Goal: Task Accomplishment & Management: Complete application form

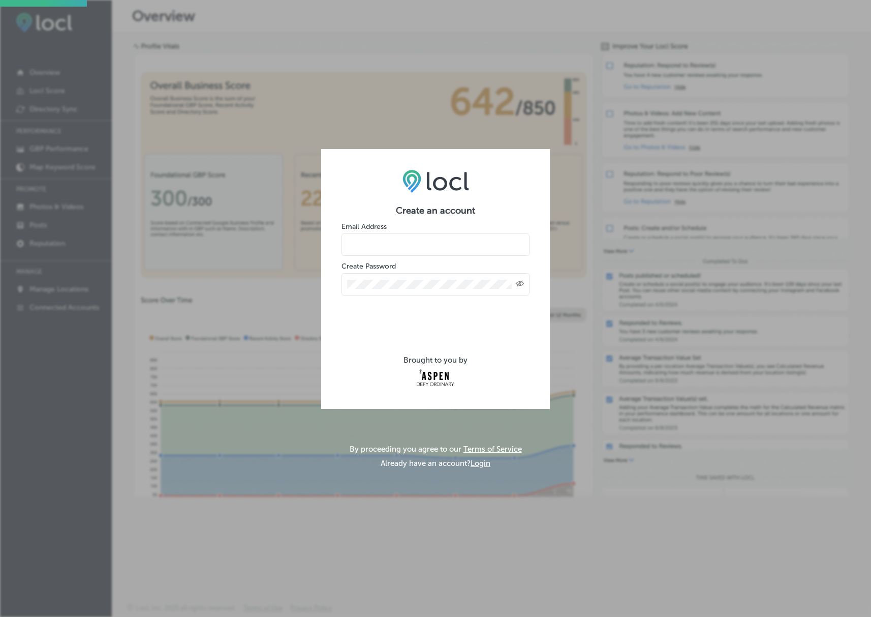
drag, startPoint x: 401, startPoint y: 253, endPoint x: 360, endPoint y: 247, distance: 41.6
click at [392, 253] on input "email" at bounding box center [436, 244] width 188 height 22
click at [360, 247] on input "email" at bounding box center [436, 244] width 188 height 22
type input "[EMAIL_ADDRESS][DOMAIN_NAME]"
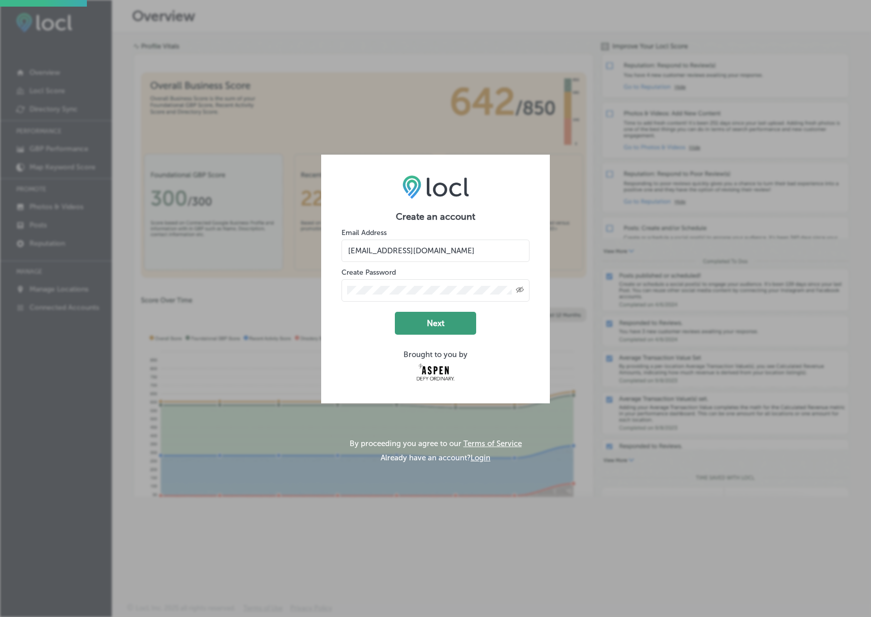
click at [449, 324] on button "Next" at bounding box center [435, 323] width 81 height 23
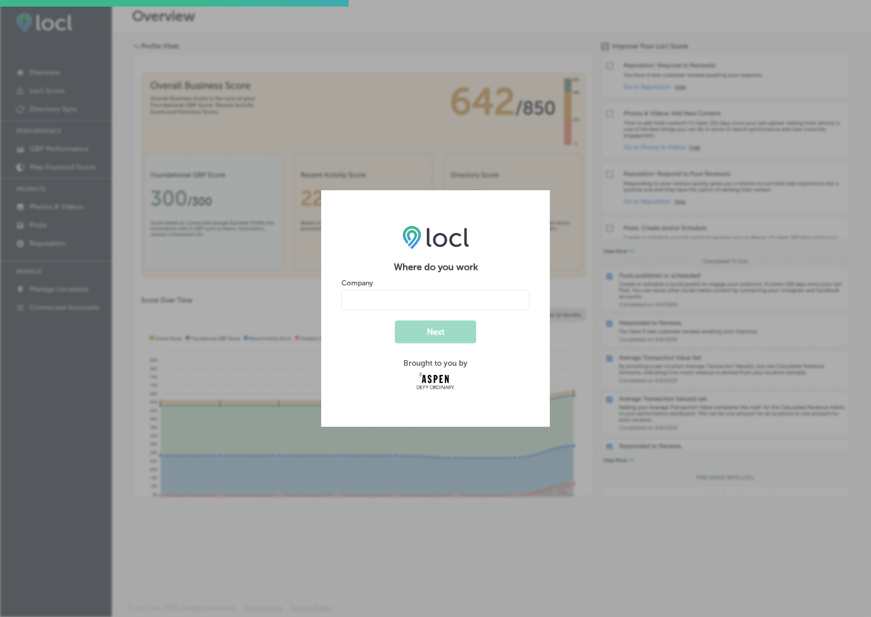
click at [374, 303] on input "name" at bounding box center [436, 300] width 188 height 20
type input "French Alpine Bistro - La Crêperie du village"
click at [456, 334] on button "Next" at bounding box center [435, 331] width 81 height 23
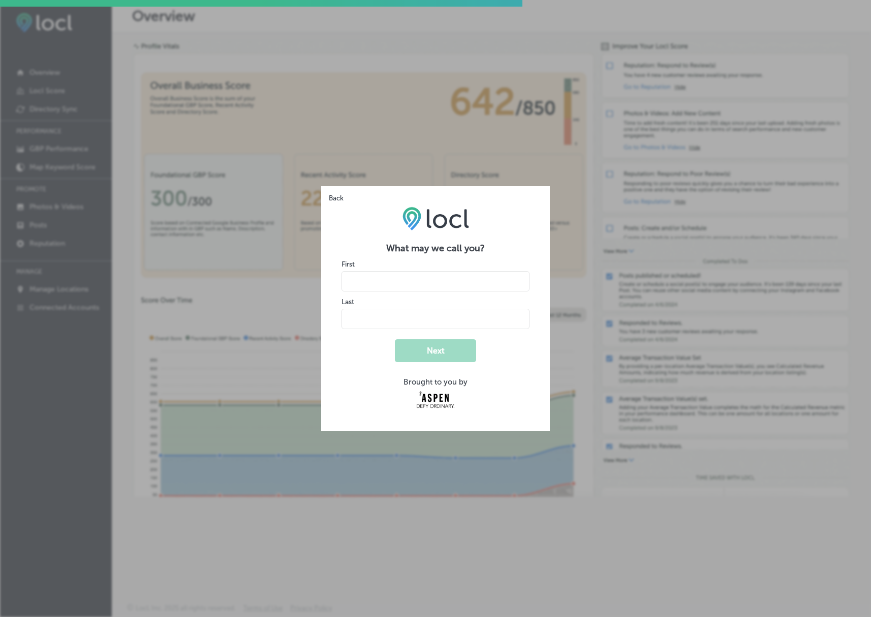
click at [361, 280] on input "name" at bounding box center [436, 281] width 188 height 20
type input "French Alpine"
click at [372, 318] on input "name" at bounding box center [436, 319] width 188 height 20
type input "Bistro"
click at [420, 349] on button "Next" at bounding box center [435, 350] width 81 height 23
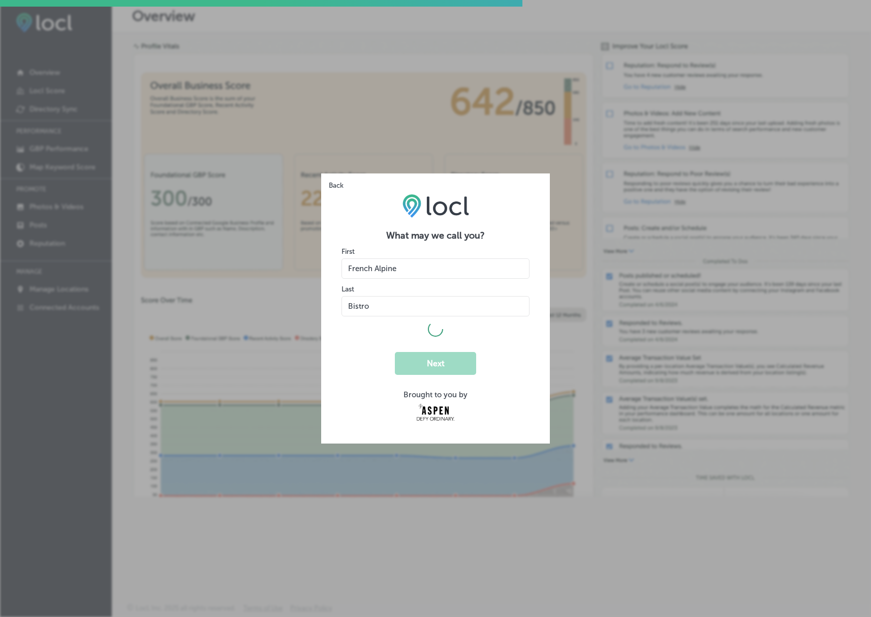
select select "US"
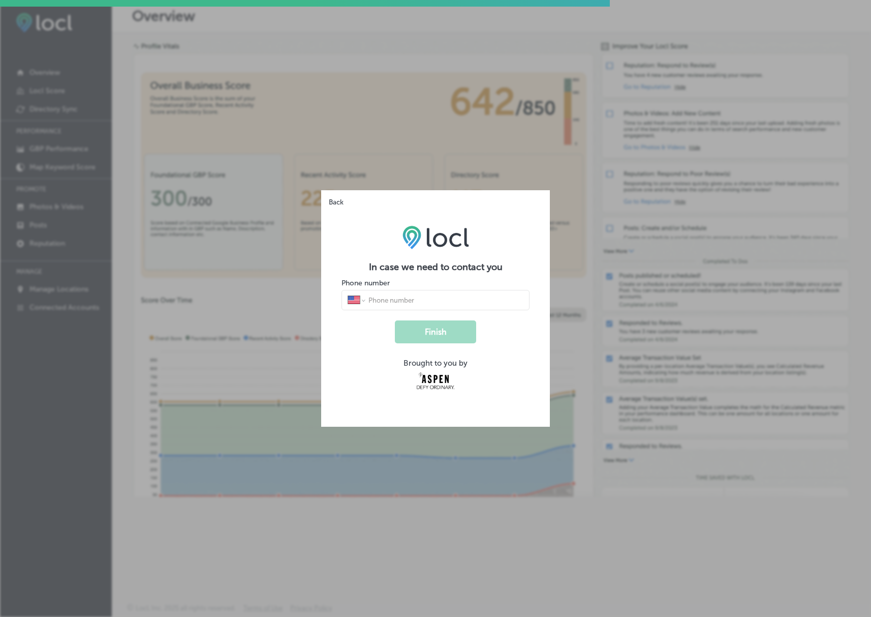
click at [385, 300] on input "tel" at bounding box center [445, 299] width 156 height 9
type input "[PHONE_NUMBER]"
click at [461, 331] on button "Finish" at bounding box center [435, 331] width 81 height 23
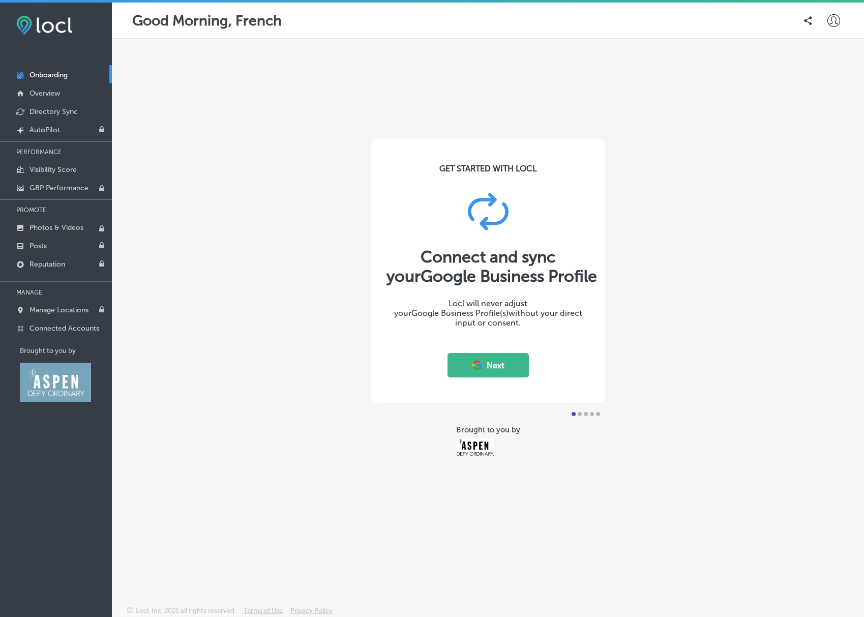
click at [497, 362] on button "Next" at bounding box center [487, 365] width 81 height 24
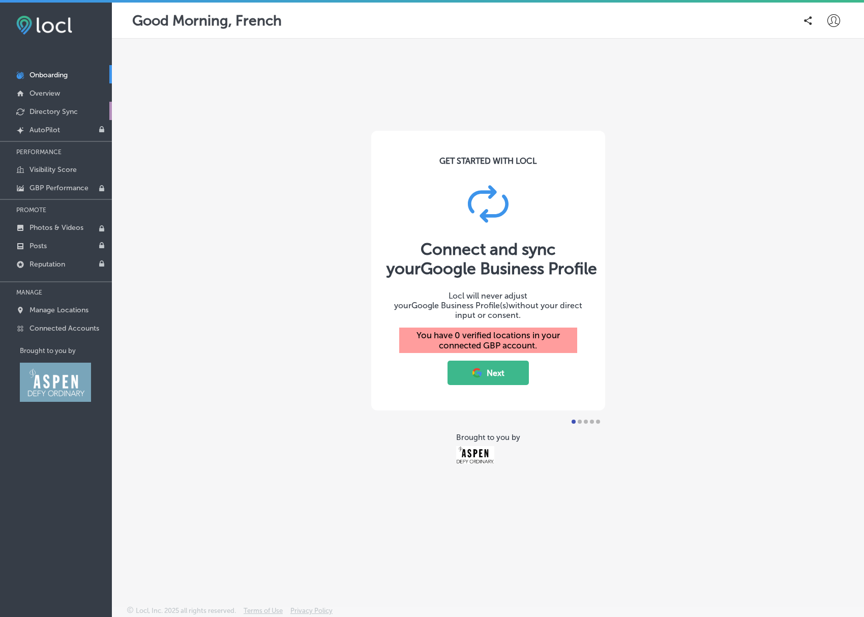
click at [56, 112] on p "Directory Sync" at bounding box center [53, 111] width 48 height 9
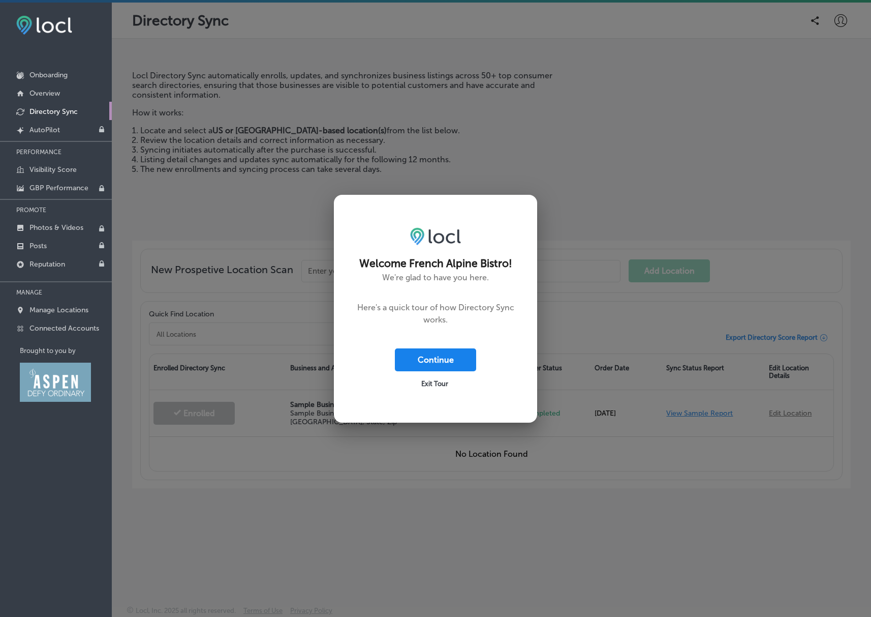
click at [453, 355] on button "Continue" at bounding box center [435, 359] width 81 height 23
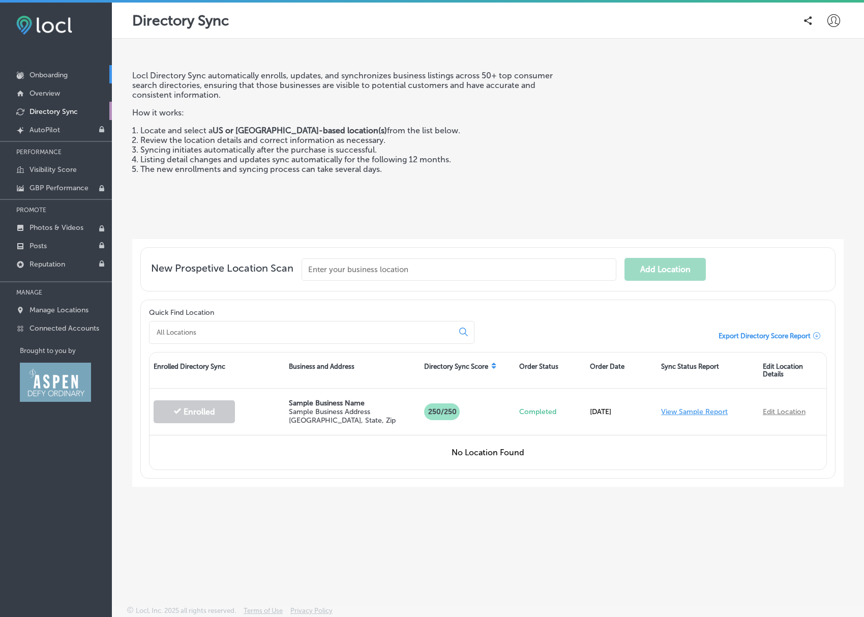
click at [42, 72] on p "Onboarding" at bounding box center [48, 75] width 38 height 9
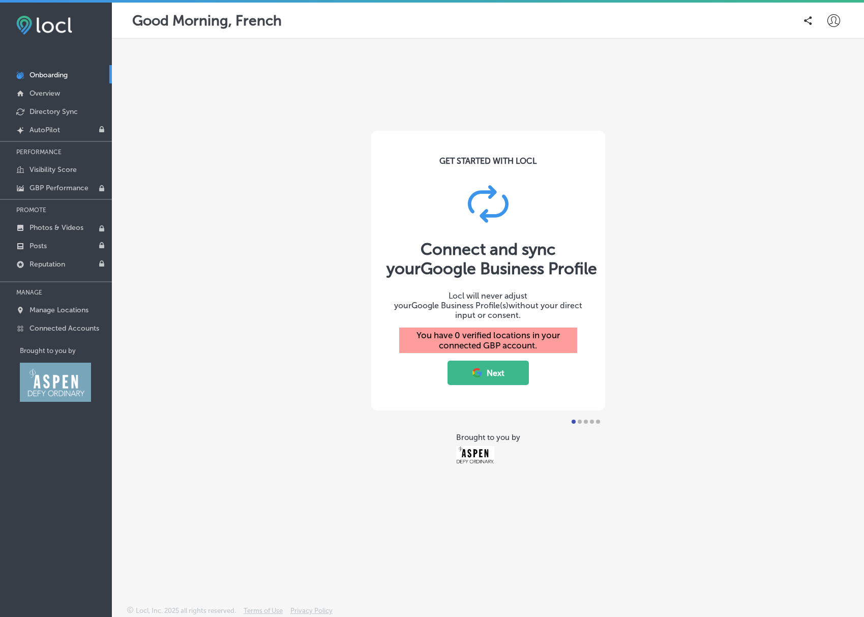
click at [505, 373] on button "Next" at bounding box center [487, 372] width 81 height 24
click at [502, 363] on button "Next" at bounding box center [487, 372] width 81 height 24
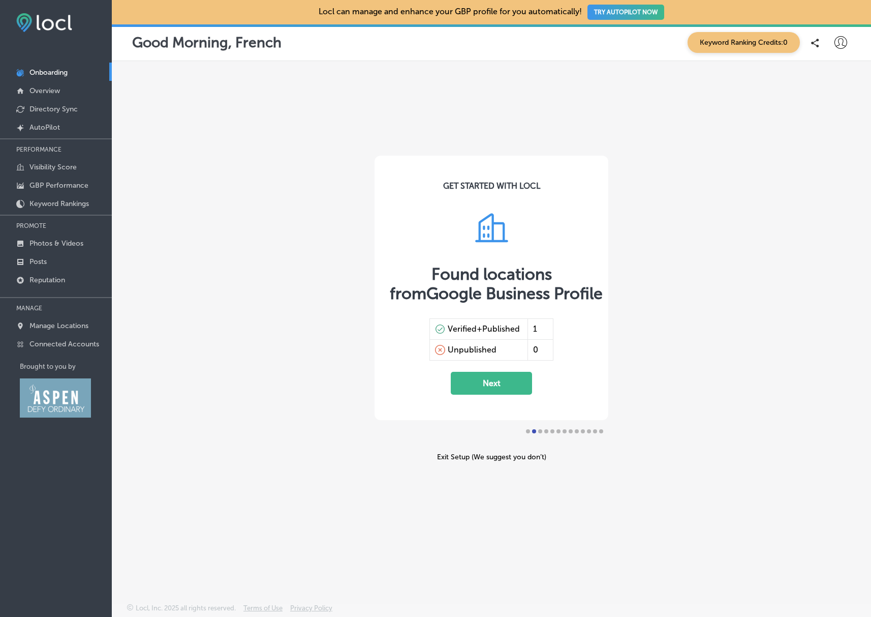
click at [493, 382] on button "Next" at bounding box center [491, 383] width 81 height 23
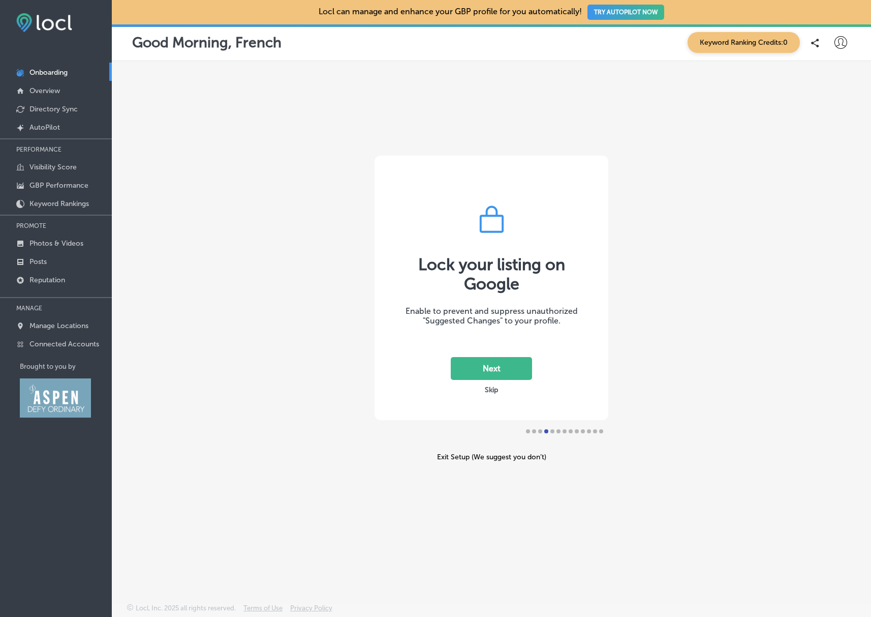
click at [495, 366] on button "Next" at bounding box center [491, 368] width 81 height 23
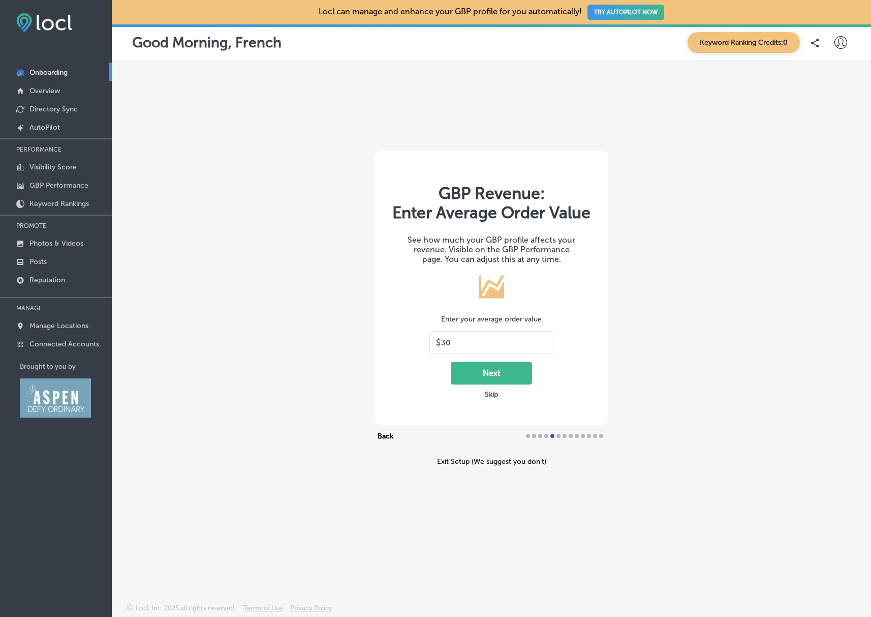
click at [491, 394] on button "Skip" at bounding box center [491, 394] width 19 height 10
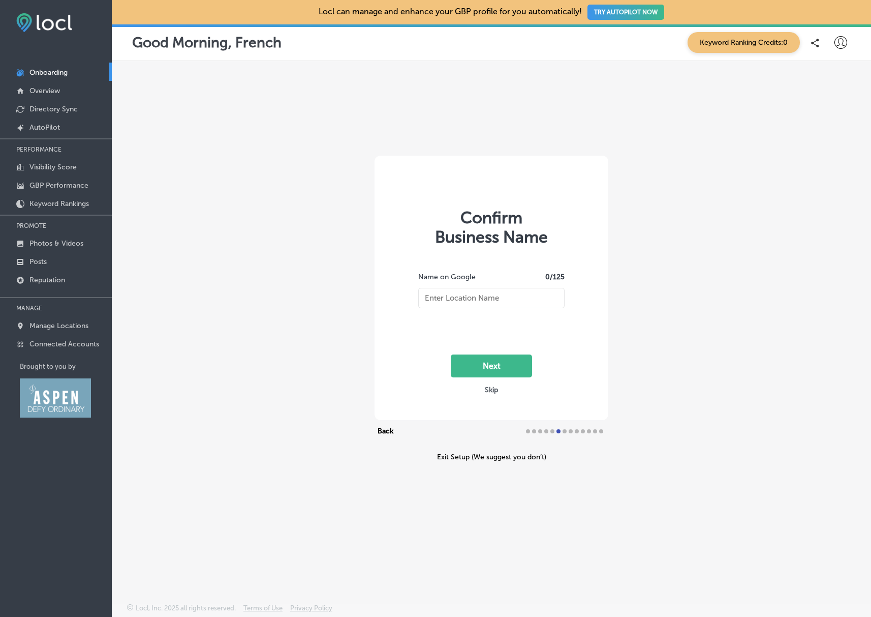
type input "French Alpine Bistro - Crêperie du Village"
click at [496, 369] on button "Next" at bounding box center [491, 365] width 81 height 23
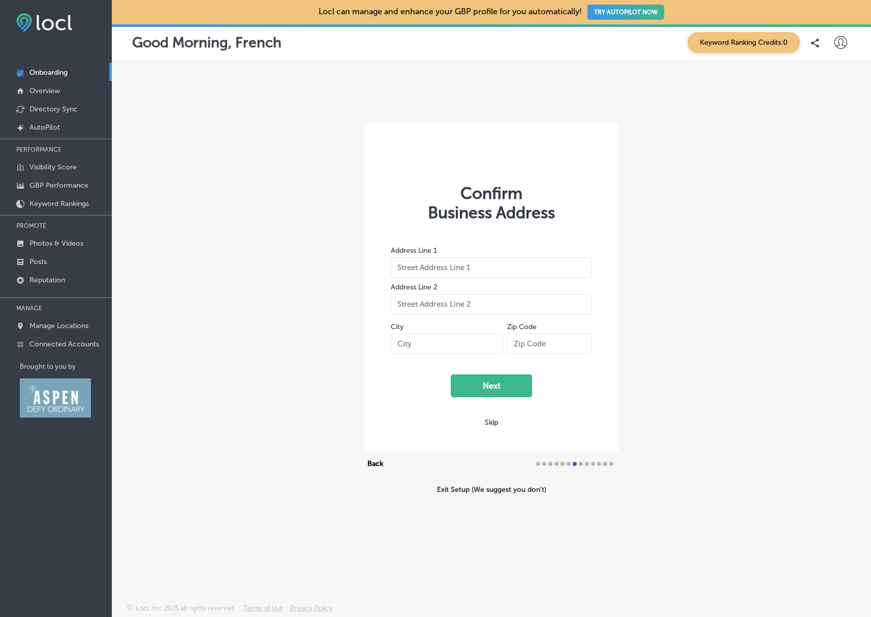
type input "[STREET_ADDRESS][PERSON_NAME]"
type input "Aspen"
type input "81611-1914"
click at [500, 384] on button "Next" at bounding box center [491, 385] width 81 height 23
select select "US"
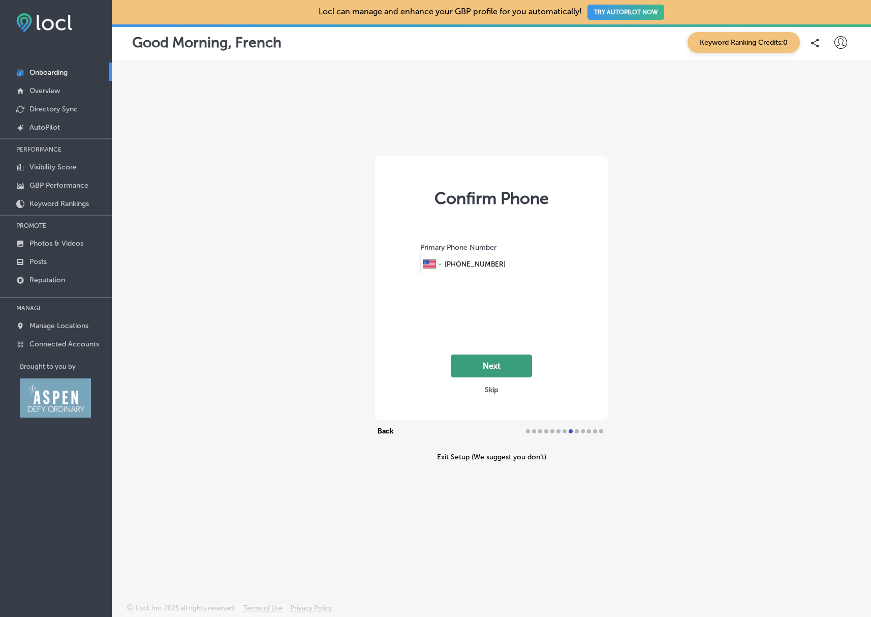
click at [497, 372] on button "Next" at bounding box center [491, 365] width 81 height 23
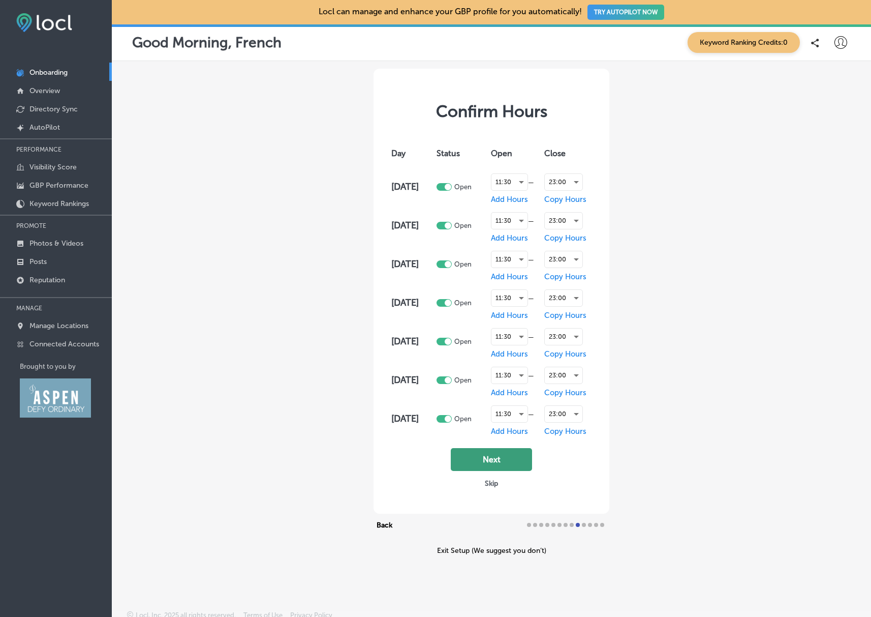
click at [496, 464] on button "Next" at bounding box center [491, 459] width 81 height 23
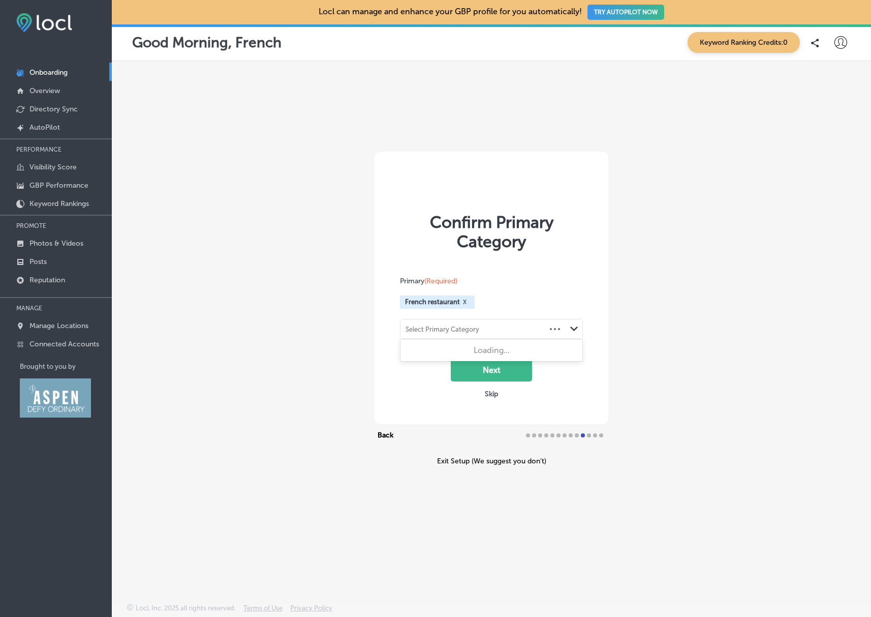
click at [553, 330] on div "Select Primary Category Path Created with Sketch." at bounding box center [492, 328] width 182 height 19
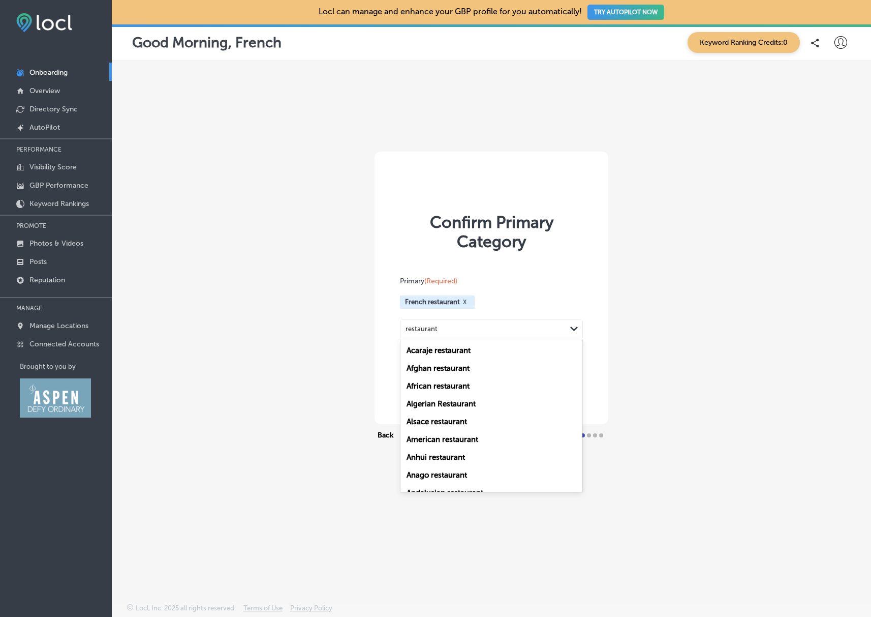
click at [406, 329] on input "restaurant" at bounding box center [422, 329] width 32 height 8
type input "french restaurant"
click at [680, 312] on div "Confirm Primary Category Primary (Required) French restaurant X option French r…" at bounding box center [491, 308] width 759 height 494
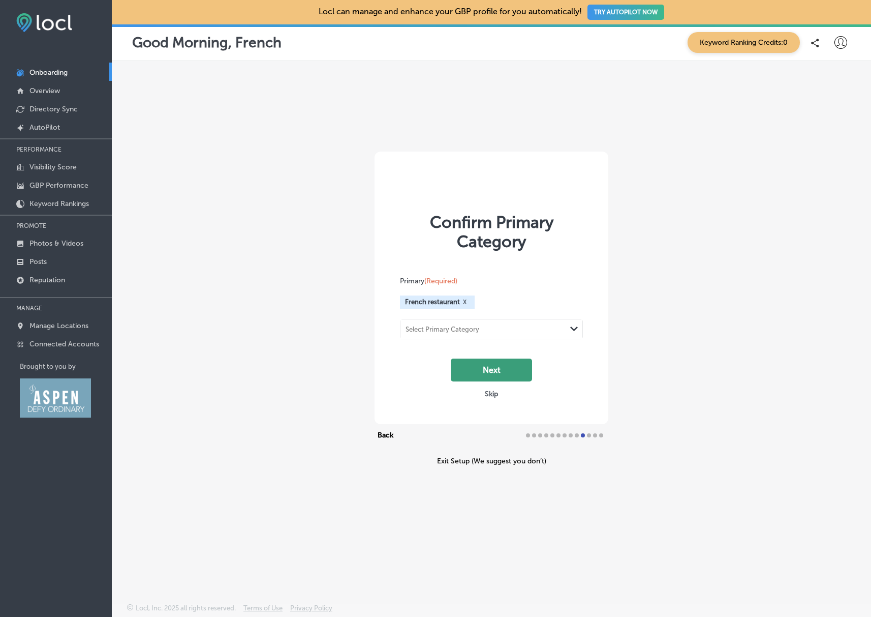
click at [504, 376] on button "Next" at bounding box center [491, 369] width 81 height 23
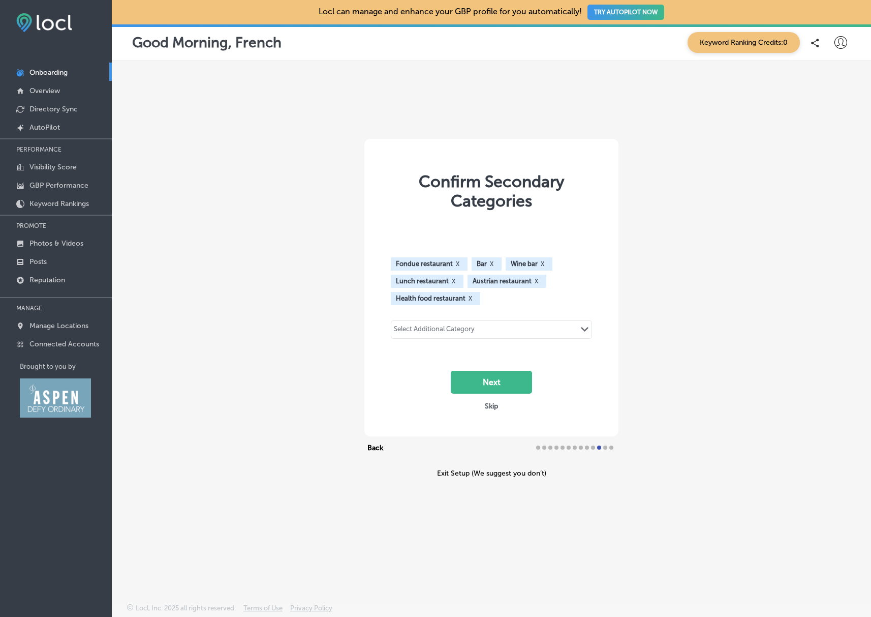
click at [456, 327] on div "Select Additional Category" at bounding box center [434, 331] width 81 height 12
click at [405, 348] on input "checkbox" at bounding box center [403, 350] width 12 height 12
type input "vegan"
click at [409, 329] on div "Select Additional Category" at bounding box center [434, 331] width 81 height 12
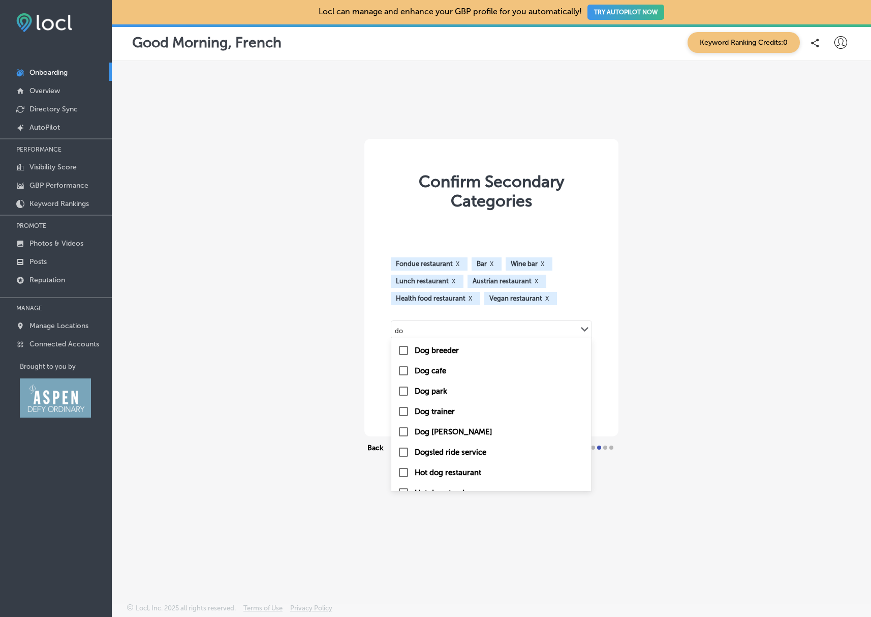
type input "d"
click at [592, 294] on div "Fondue restaurant X Bar X Wine bar X Lunch restaurant X Austrian restaurant X H…" at bounding box center [492, 305] width 224 height 175
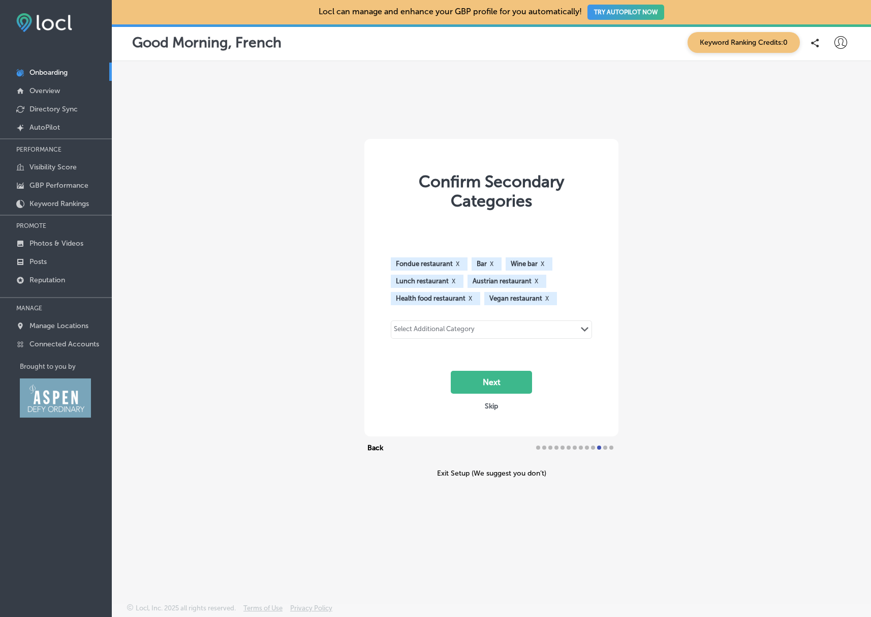
click at [447, 329] on div "Select Additional Category" at bounding box center [434, 331] width 81 height 12
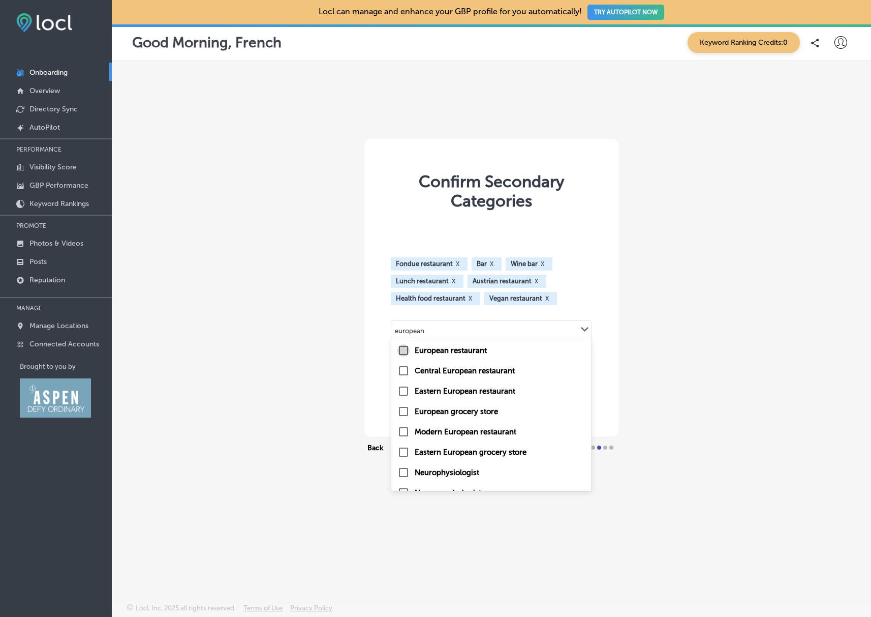
click at [404, 348] on input "checkbox" at bounding box center [403, 350] width 12 height 12
type input "european"
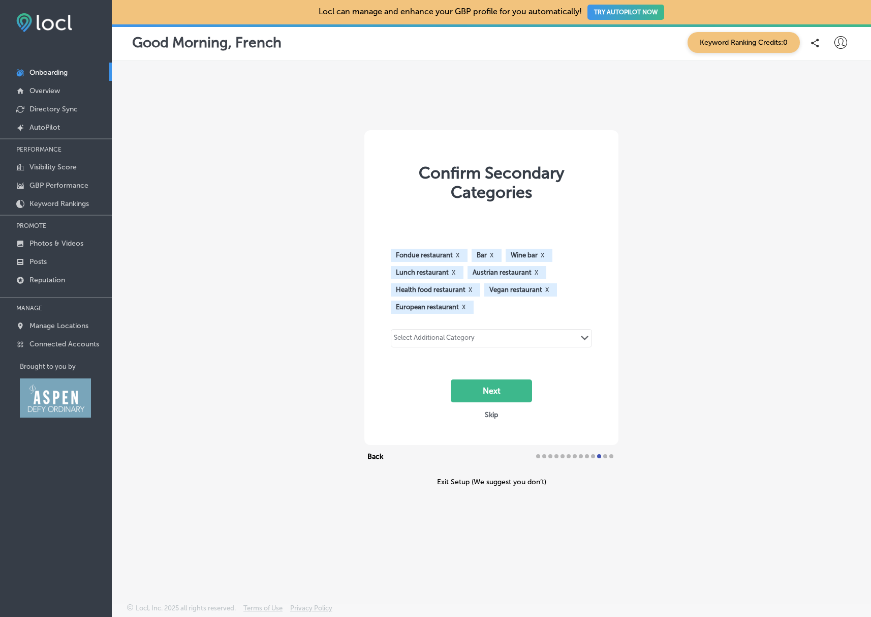
click at [441, 337] on div "Select Additional Category" at bounding box center [434, 339] width 81 height 12
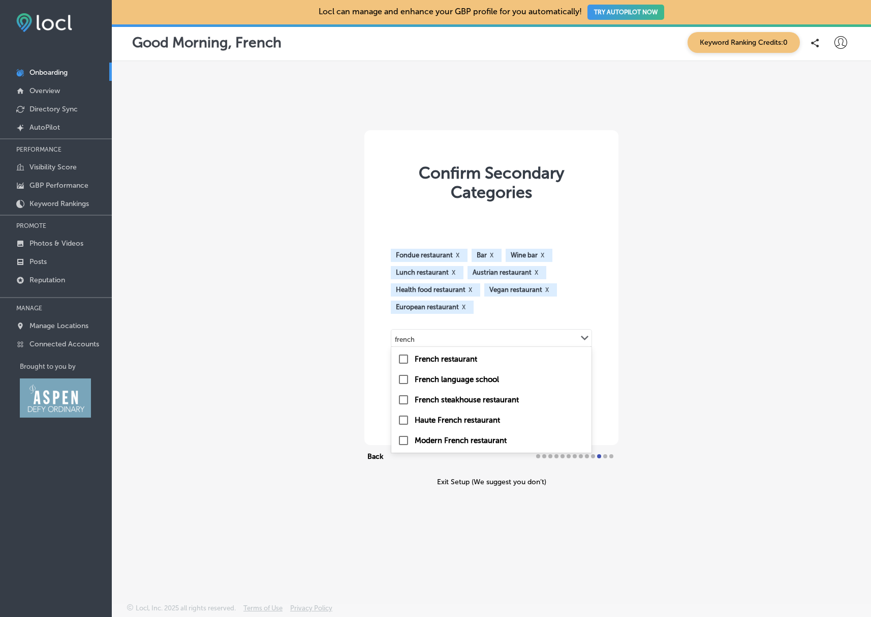
click at [405, 358] on input "checkbox" at bounding box center [403, 359] width 12 height 12
type input "french"
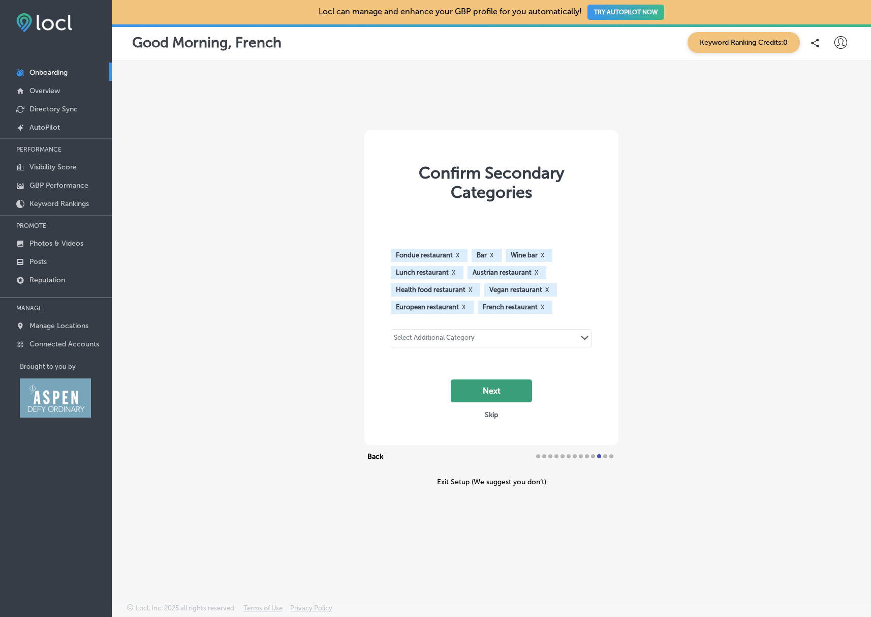
click at [512, 387] on button "Next" at bounding box center [491, 390] width 81 height 23
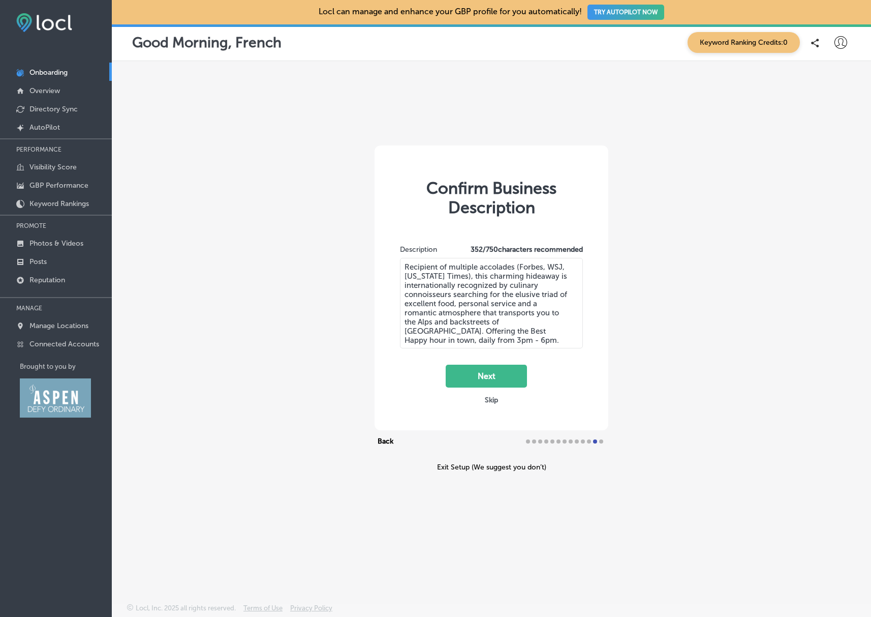
drag, startPoint x: 492, startPoint y: 332, endPoint x: 499, endPoint y: 338, distance: 9.0
click at [499, 338] on textarea "Recipient of multiple accolades (Forbes, WSJ, New York Times), this charming hi…" at bounding box center [491, 303] width 183 height 90
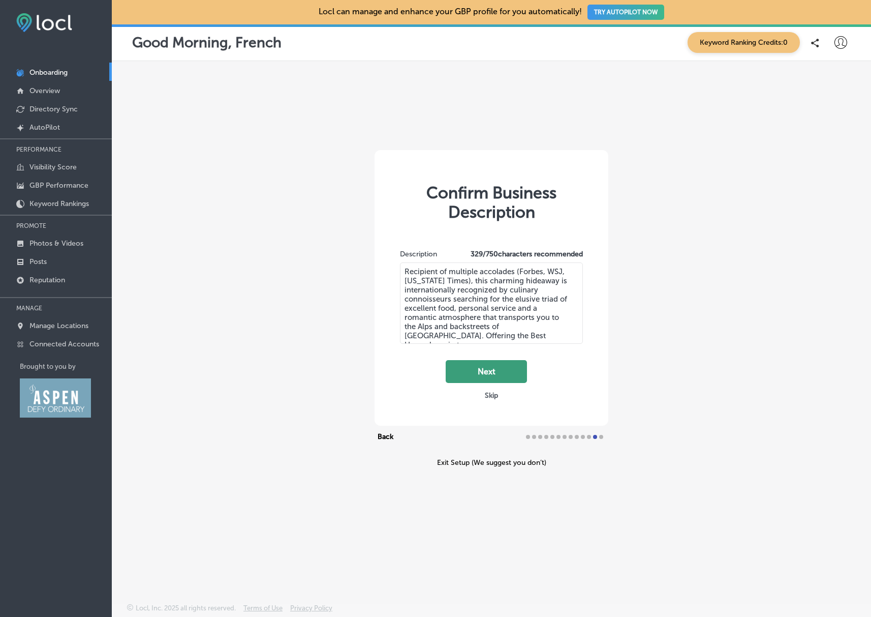
type textarea "Recipient of multiple accolades (Forbes, WSJ, New York Times), this charming hi…"
click at [492, 377] on button "Next" at bounding box center [486, 371] width 81 height 23
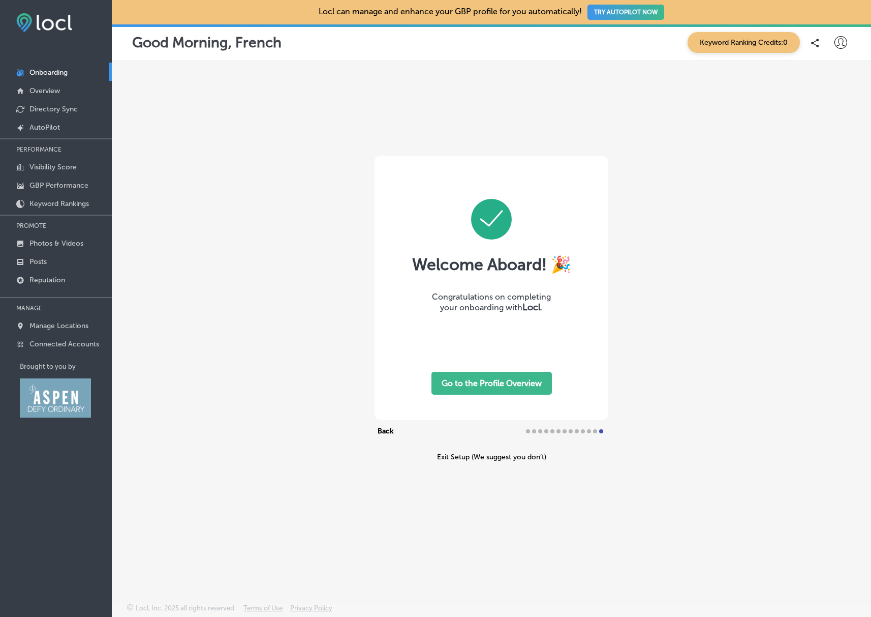
click at [488, 384] on button "Go to the Profile Overview" at bounding box center [492, 383] width 120 height 23
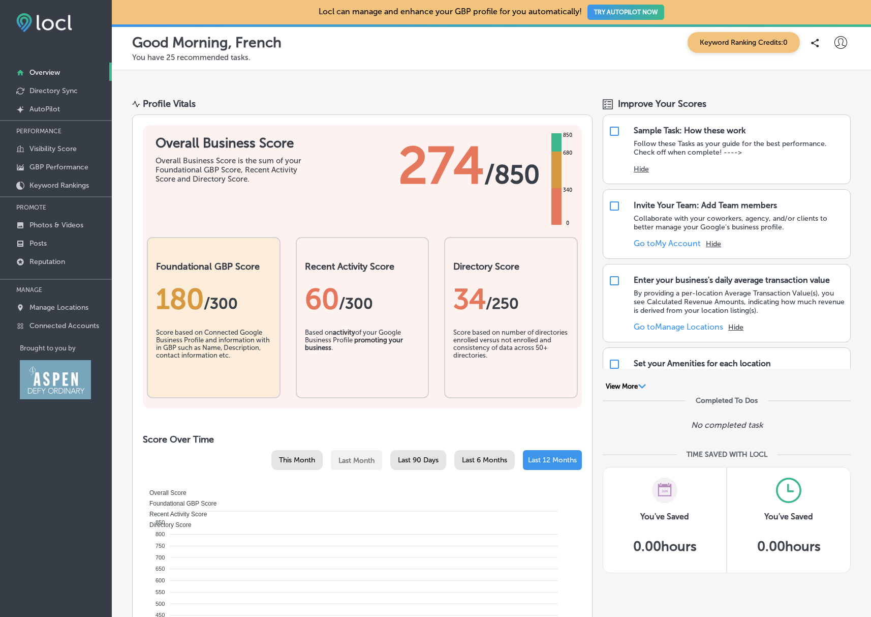
click at [811, 44] on icon at bounding box center [815, 43] width 8 height 9
click at [456, 54] on p "You have 25 recommended tasks." at bounding box center [491, 57] width 719 height 9
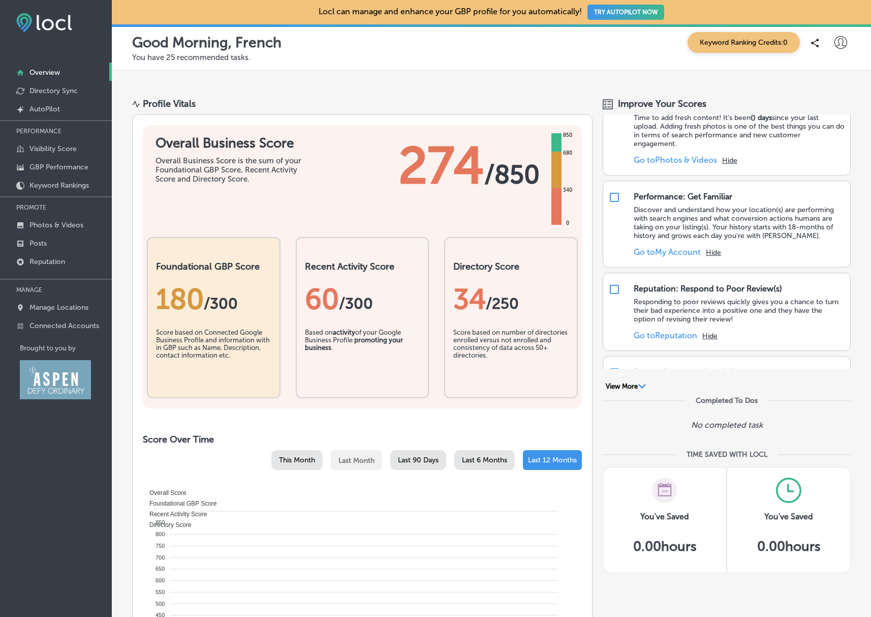
scroll to position [1133, 0]
